Goal: Task Accomplishment & Management: Manage account settings

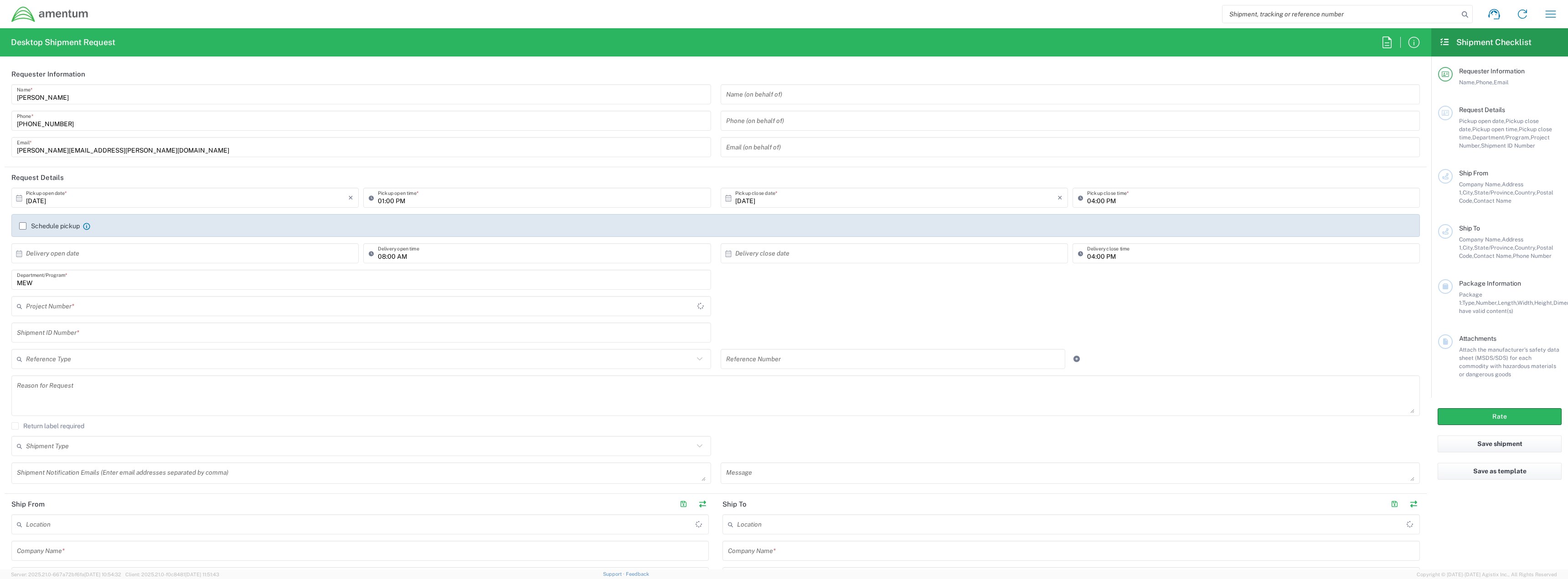
type input "United States"
type input "MEW"
click at [1494, 21] on icon at bounding box center [1494, 14] width 15 height 15
click at [1552, 10] on icon "button" at bounding box center [1551, 14] width 15 height 15
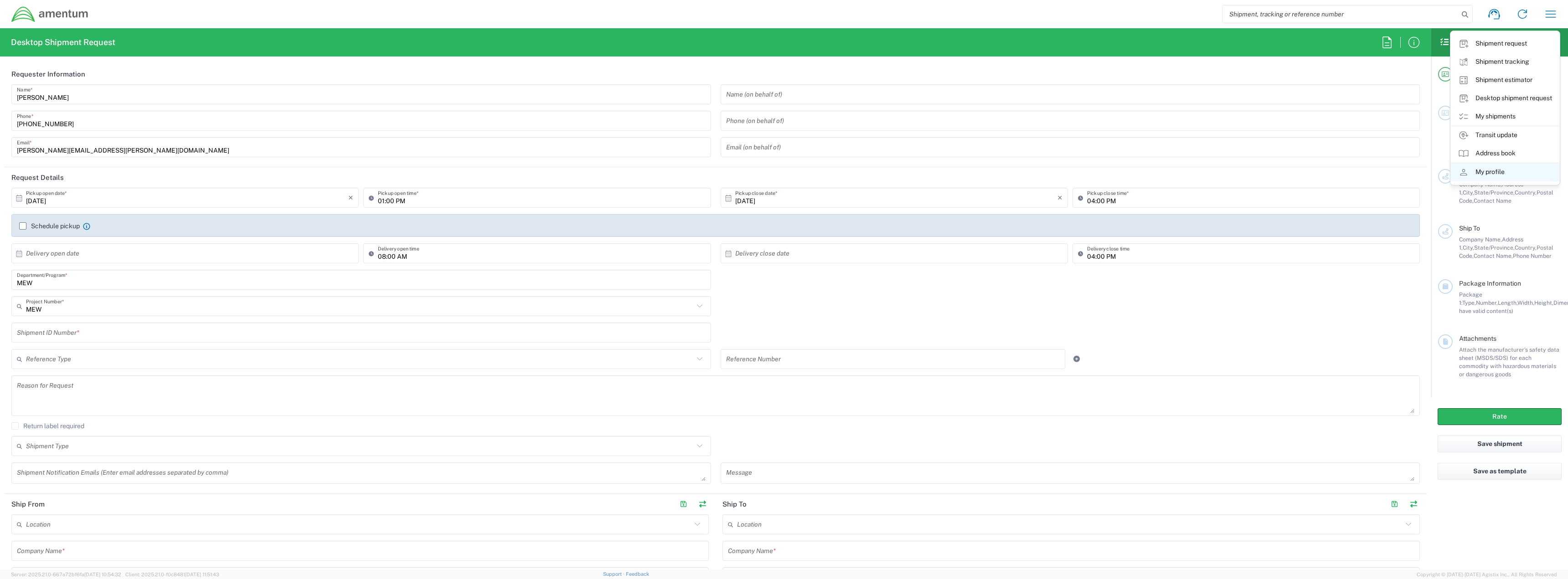
click at [1519, 176] on link "My profile" at bounding box center [1506, 172] width 108 height 19
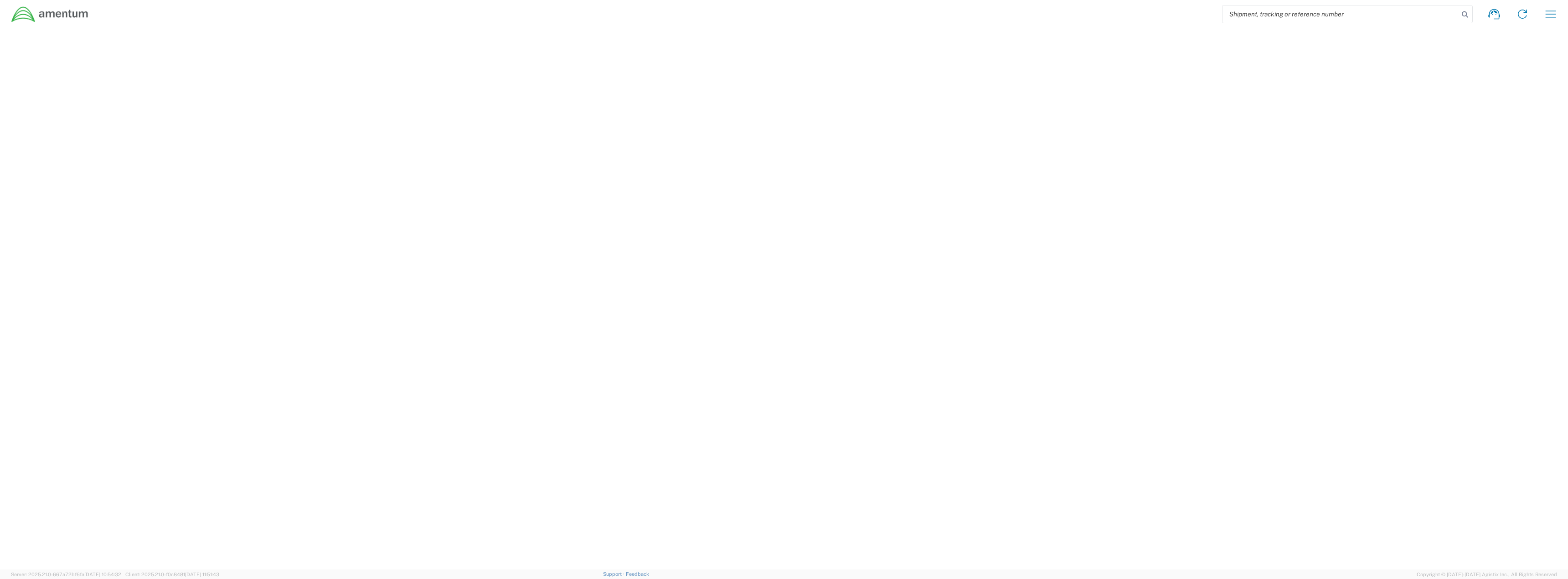
select select "IN"
select select "US"
select select "US/Eastern"
